Goal: Check status: Check status

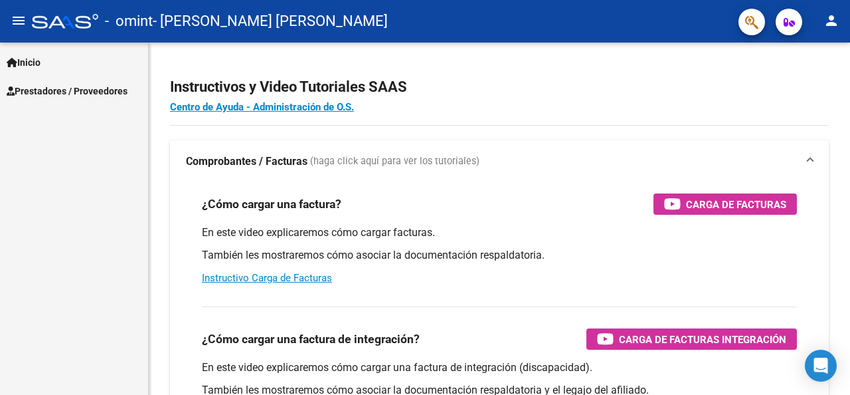
click at [13, 19] on mat-icon "menu" at bounding box center [19, 21] width 16 height 16
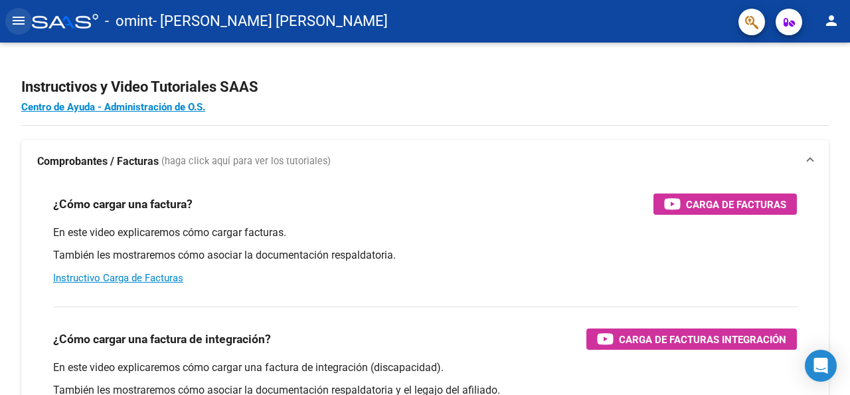
click at [13, 15] on mat-icon "menu" at bounding box center [19, 21] width 16 height 16
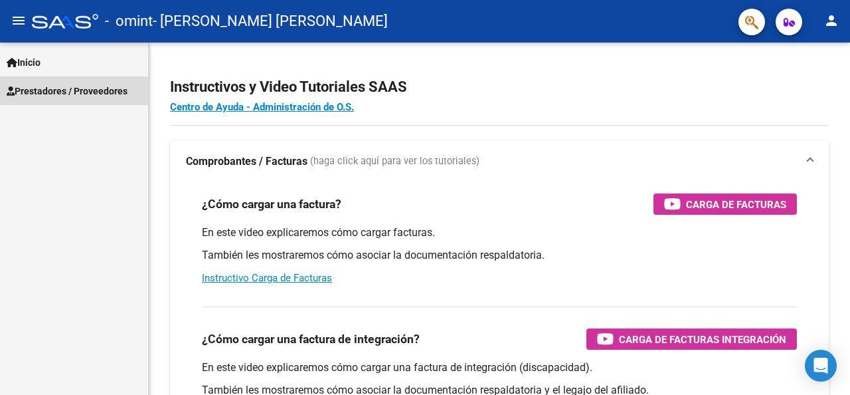
click at [42, 88] on span "Prestadores / Proveedores" at bounding box center [67, 91] width 121 height 15
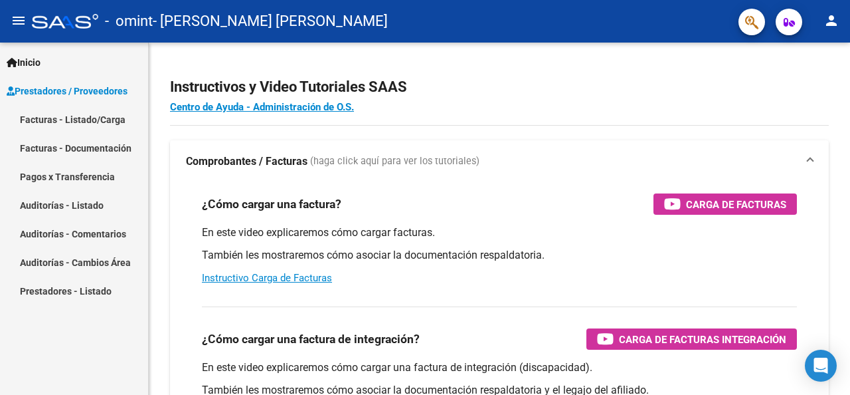
click at [125, 173] on link "Pagos x Transferencia" at bounding box center [74, 176] width 148 height 29
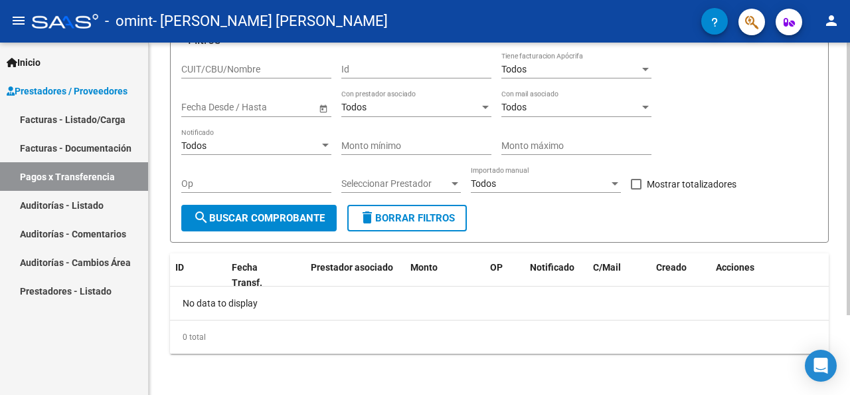
scroll to position [104, 0]
click at [210, 231] on form "Filtros CUIT/CBU/Nombre Id Todos Tiene facturacion Apócrifa Fecha inicio – Fech…" at bounding box center [499, 141] width 659 height 202
click at [212, 223] on button "search Buscar Comprobante" at bounding box center [258, 217] width 155 height 27
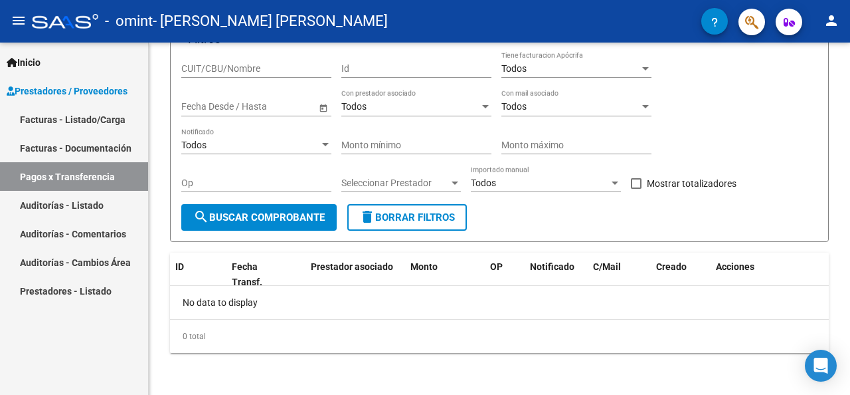
click at [87, 118] on link "Facturas - Listado/Carga" at bounding box center [74, 119] width 148 height 29
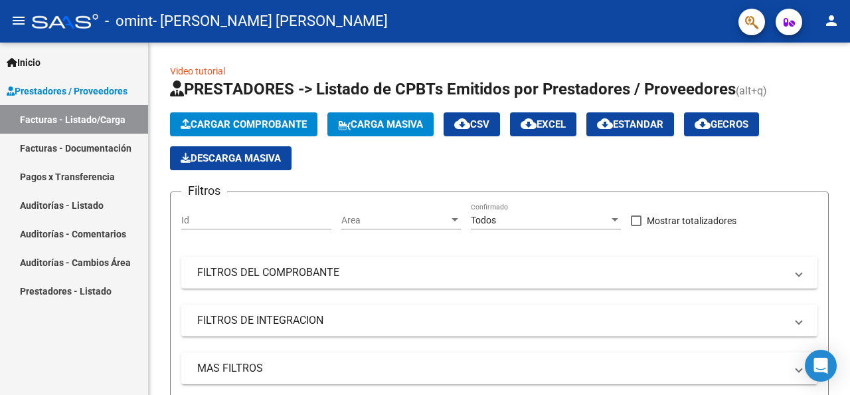
click at [104, 174] on link "Pagos x Transferencia" at bounding box center [74, 176] width 148 height 29
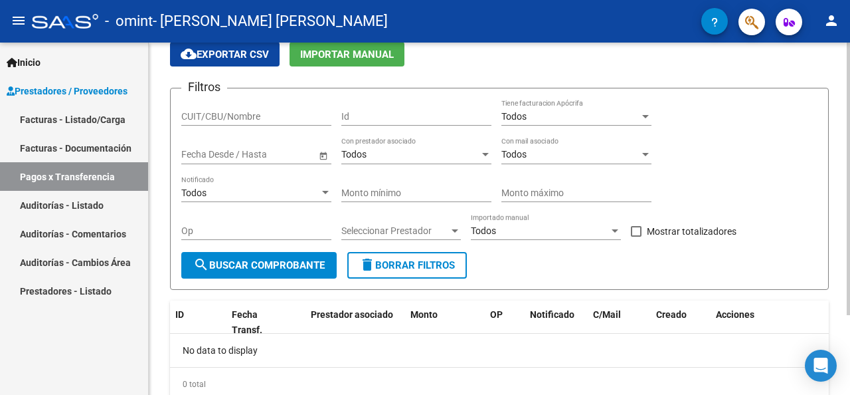
scroll to position [37, 0]
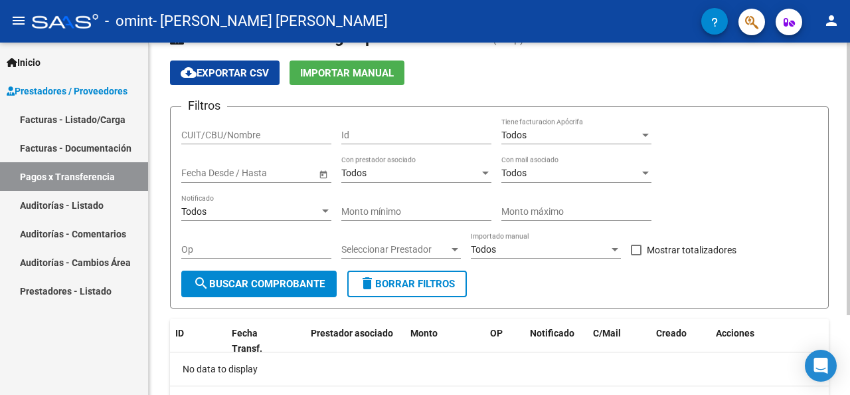
click at [321, 175] on span "Open calendar" at bounding box center [324, 173] width 32 height 32
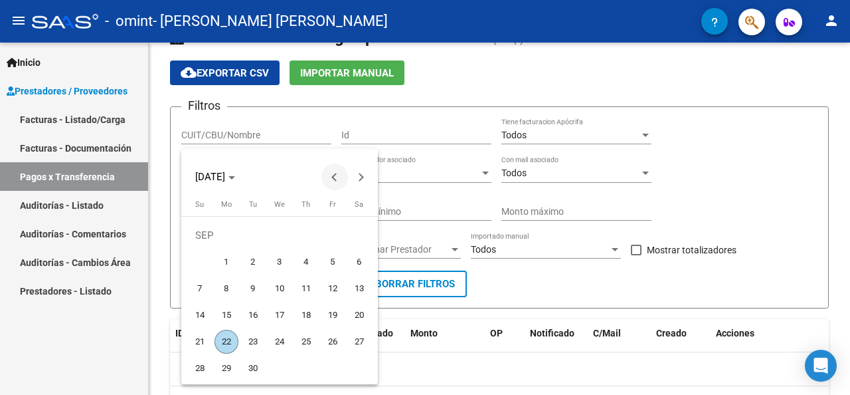
click at [333, 179] on button "Previous month" at bounding box center [335, 176] width 27 height 27
click at [255, 264] on span "1" at bounding box center [253, 262] width 24 height 24
type input "[DATE]"
click at [367, 171] on span "Next month" at bounding box center [361, 176] width 27 height 27
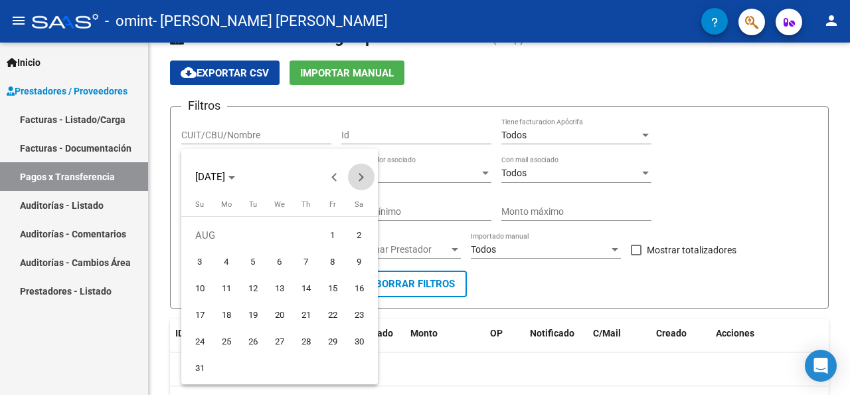
click at [367, 171] on span "Next month" at bounding box center [361, 176] width 27 height 27
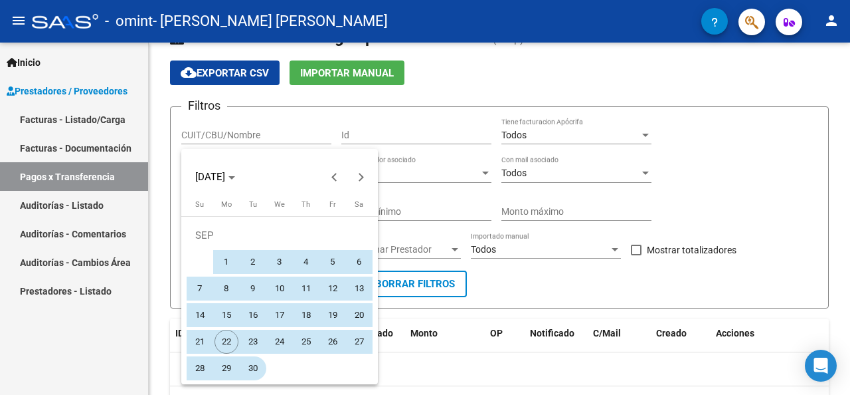
click at [252, 370] on span "30" at bounding box center [253, 368] width 24 height 24
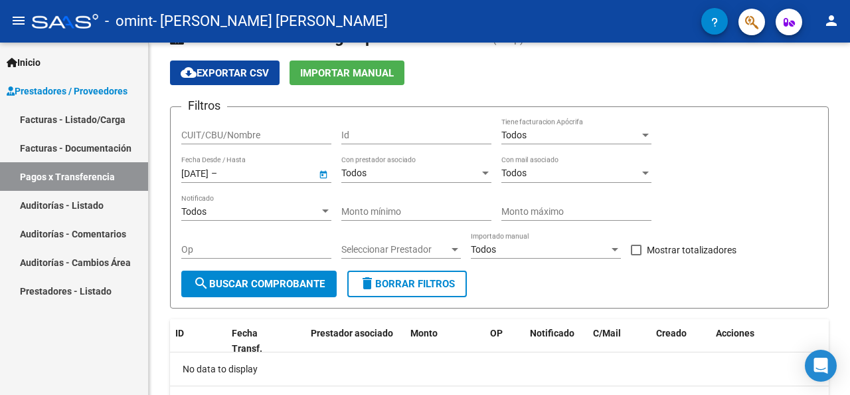
type input "[DATE]"
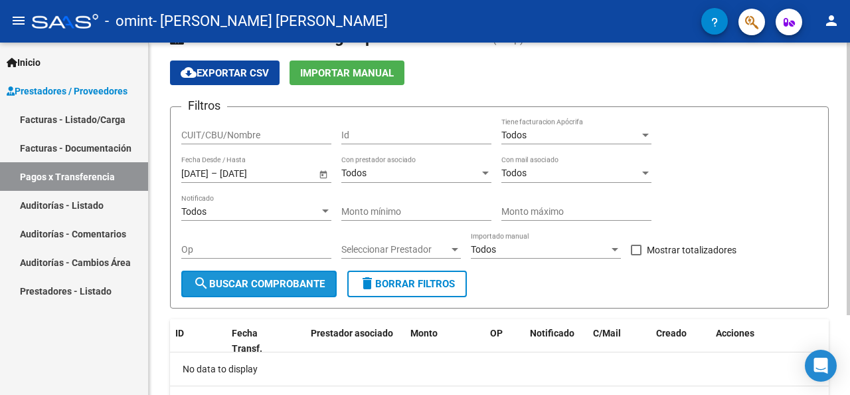
click at [271, 273] on button "search Buscar Comprobante" at bounding box center [258, 283] width 155 height 27
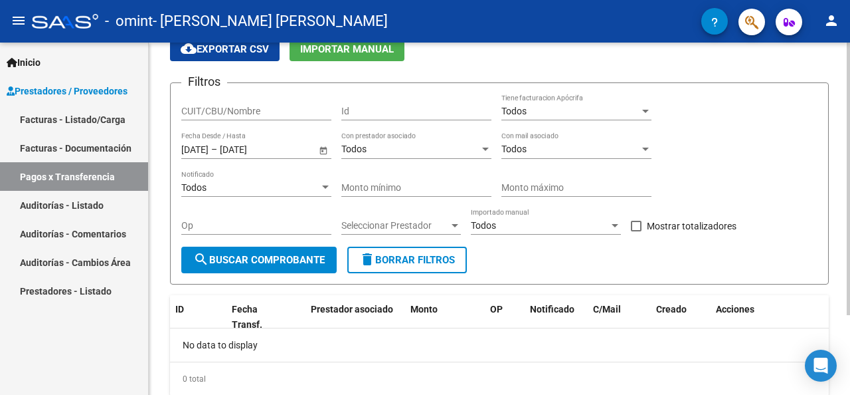
scroll to position [0, 0]
